Goal: Obtain resource: Download file/media

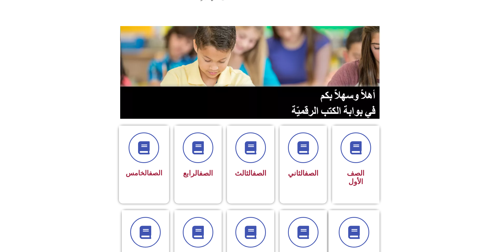
scroll to position [53, 0]
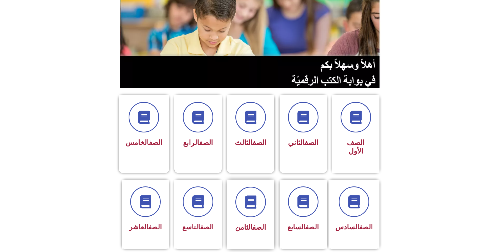
click at [248, 223] on span "الصف الثامن" at bounding box center [250, 227] width 31 height 8
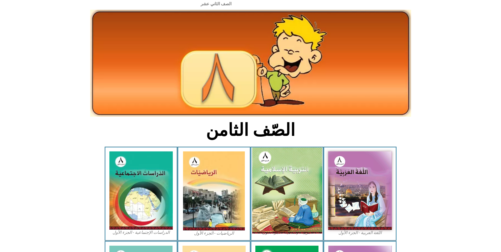
scroll to position [79, 0]
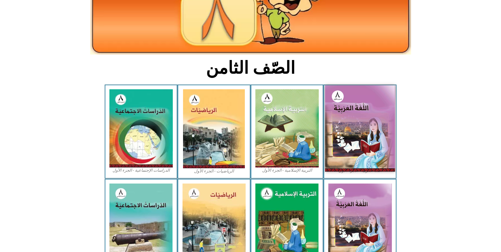
click at [351, 125] on img at bounding box center [360, 128] width 70 height 86
click at [344, 137] on img at bounding box center [360, 128] width 70 height 86
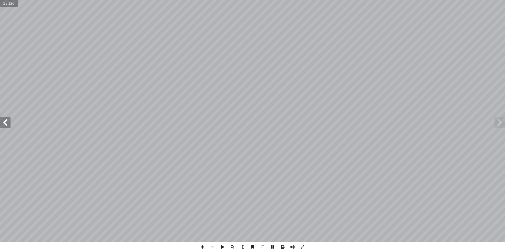
click at [4, 124] on span at bounding box center [5, 122] width 11 height 11
click at [4, 123] on span at bounding box center [5, 122] width 11 height 11
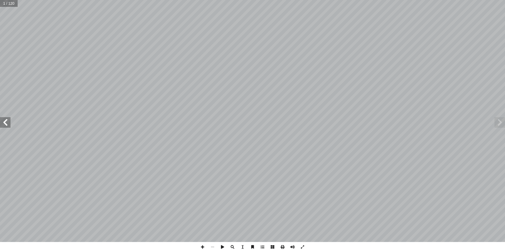
click at [4, 123] on span at bounding box center [5, 122] width 11 height 11
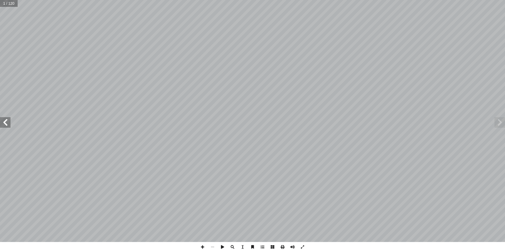
click at [4, 123] on span at bounding box center [5, 122] width 11 height 11
click at [4, 120] on span at bounding box center [5, 122] width 11 height 11
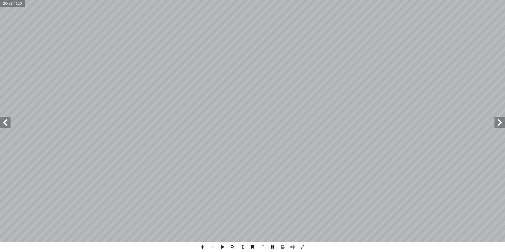
click at [4, 120] on span at bounding box center [5, 122] width 11 height 11
click at [5, 121] on span at bounding box center [5, 122] width 11 height 11
click at [5, 123] on span at bounding box center [5, 122] width 11 height 11
click at [7, 126] on span at bounding box center [5, 122] width 11 height 11
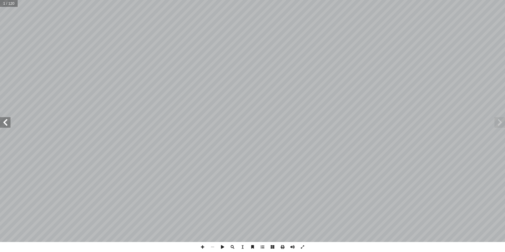
click at [7, 126] on span at bounding box center [5, 122] width 11 height 11
click at [7, 125] on span at bounding box center [5, 122] width 11 height 11
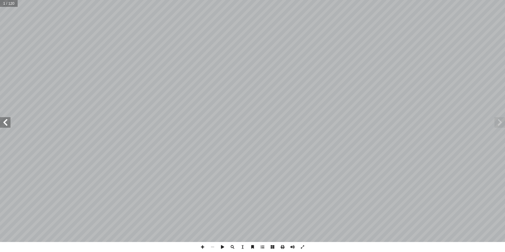
click at [7, 125] on span at bounding box center [5, 122] width 11 height 11
click at [8, 122] on span at bounding box center [5, 122] width 11 height 11
click at [1, 120] on span at bounding box center [5, 122] width 11 height 11
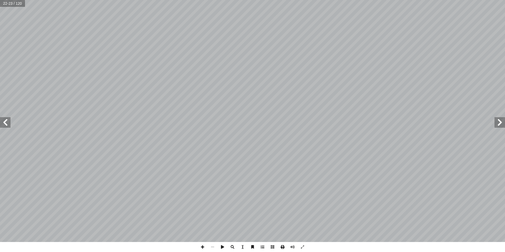
click at [283, 248] on span at bounding box center [283, 247] width 10 height 10
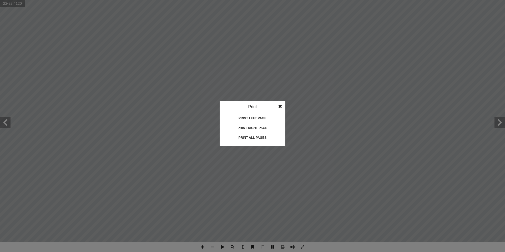
click at [247, 137] on div "Print all pages" at bounding box center [252, 137] width 53 height 8
